Goal: Task Accomplishment & Management: Manage account settings

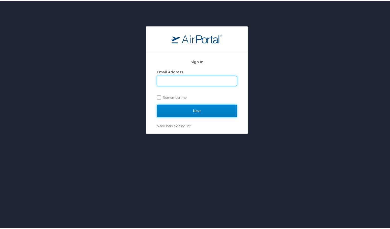
click at [177, 110] on input "Next" at bounding box center [197, 110] width 80 height 13
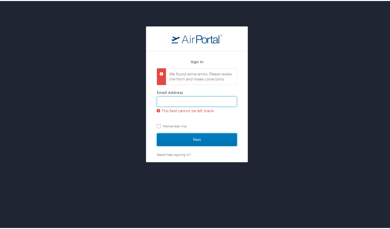
click at [178, 105] on input "Email Address" at bounding box center [197, 101] width 80 height 10
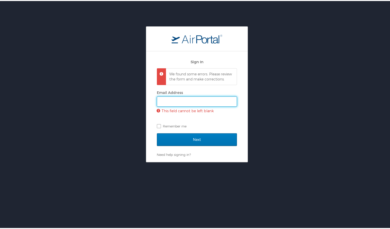
type input "[PERSON_NAME][EMAIL_ADDRESS][PERSON_NAME][DOMAIN_NAME]"
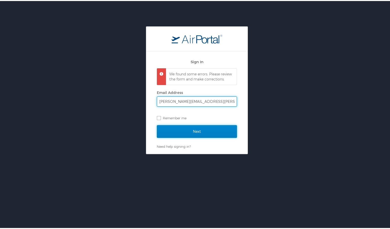
click at [195, 136] on input "Next" at bounding box center [197, 130] width 80 height 13
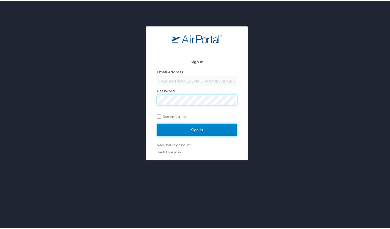
click at [191, 129] on input "Sign In" at bounding box center [197, 129] width 80 height 13
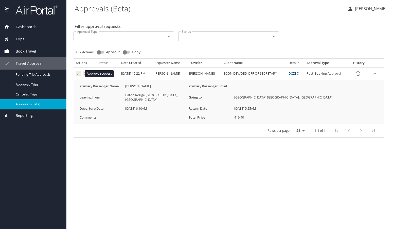
click at [78, 74] on icon "Approval table" at bounding box center [78, 73] width 3 height 3
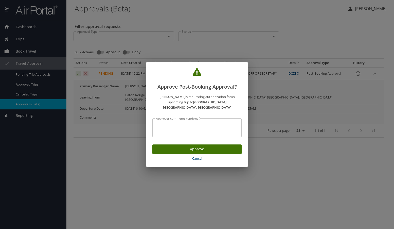
click at [170, 147] on span "Approve" at bounding box center [197, 149] width 81 height 6
